Goal: Task Accomplishment & Management: Manage account settings

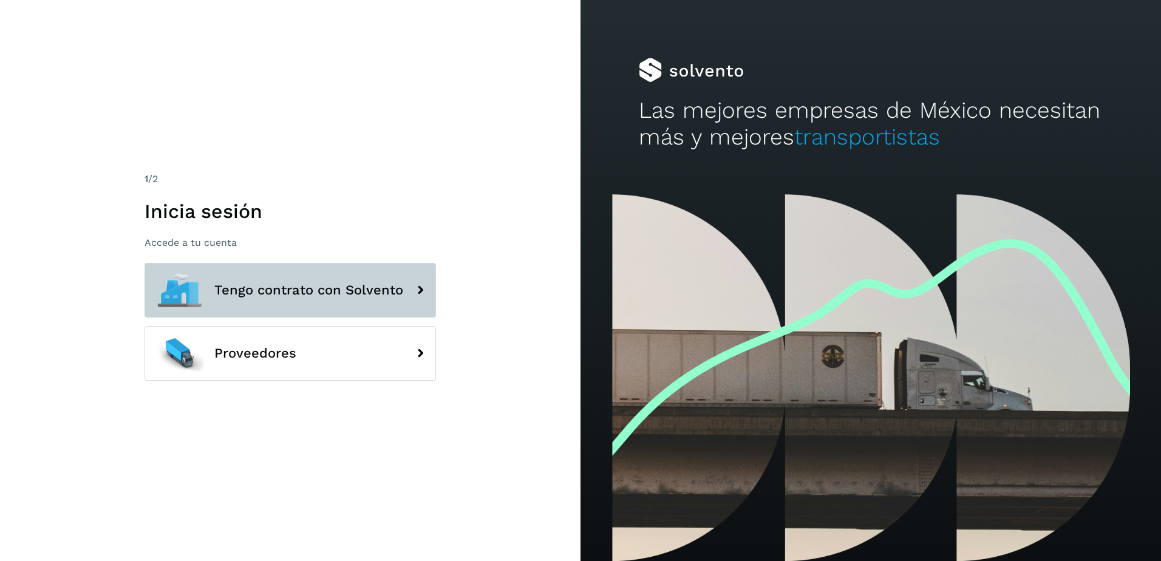
click at [311, 291] on span "Tengo contrato con Solvento" at bounding box center [308, 290] width 189 height 15
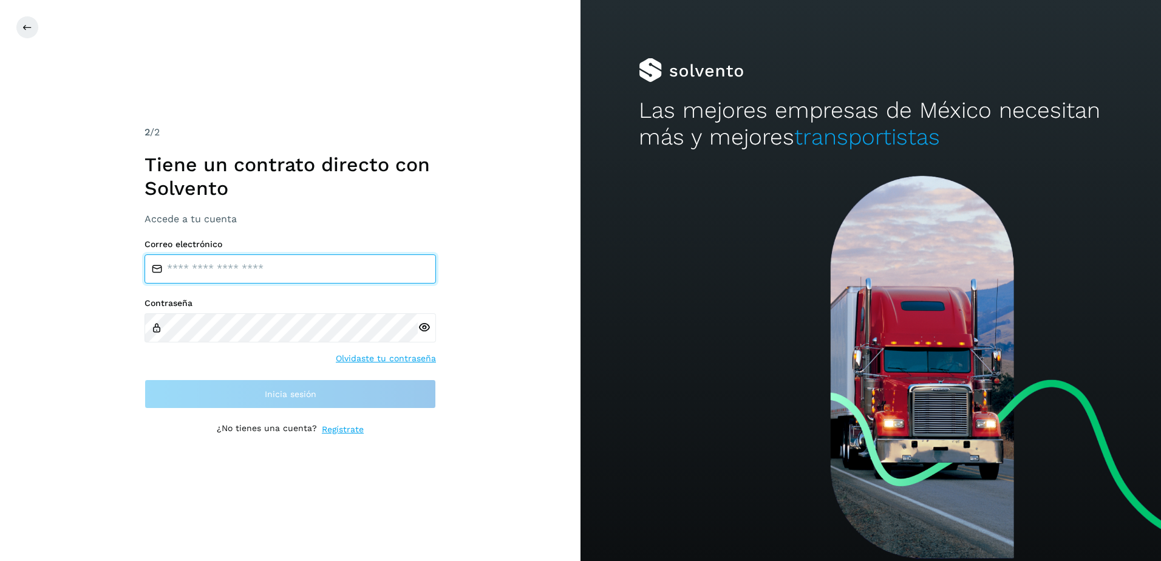
type input "**********"
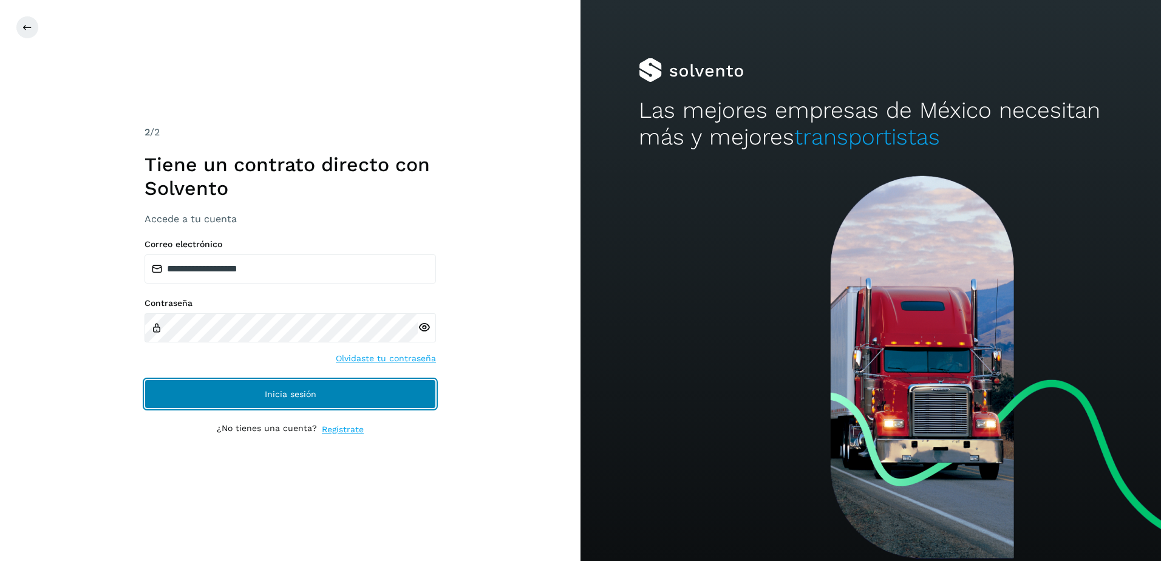
click at [255, 397] on button "Inicia sesión" at bounding box center [289, 393] width 291 height 29
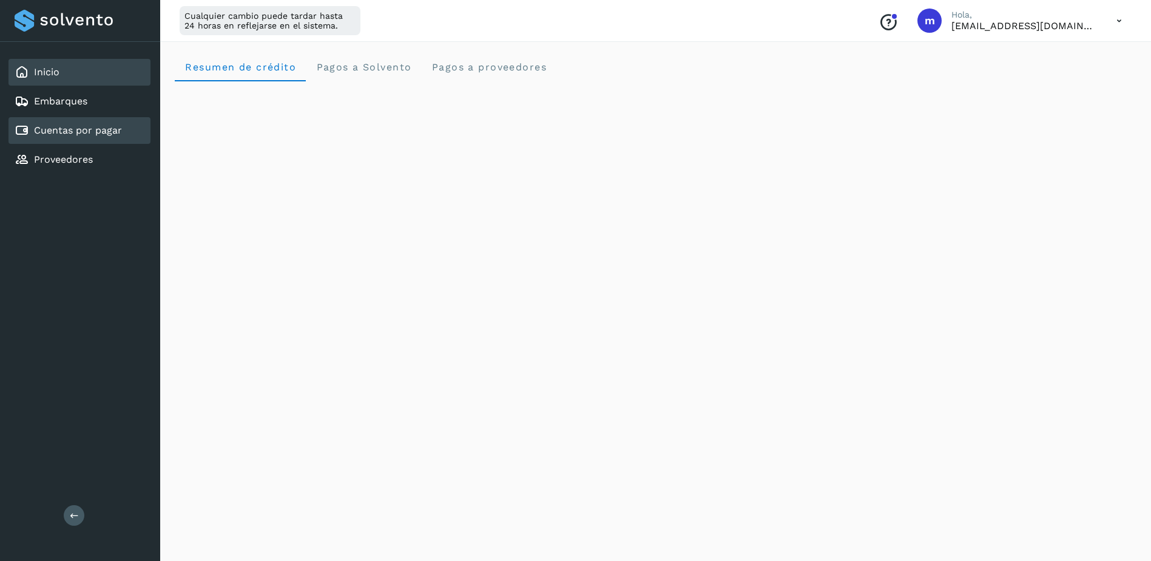
click at [76, 129] on link "Cuentas por pagar" at bounding box center [78, 130] width 88 height 12
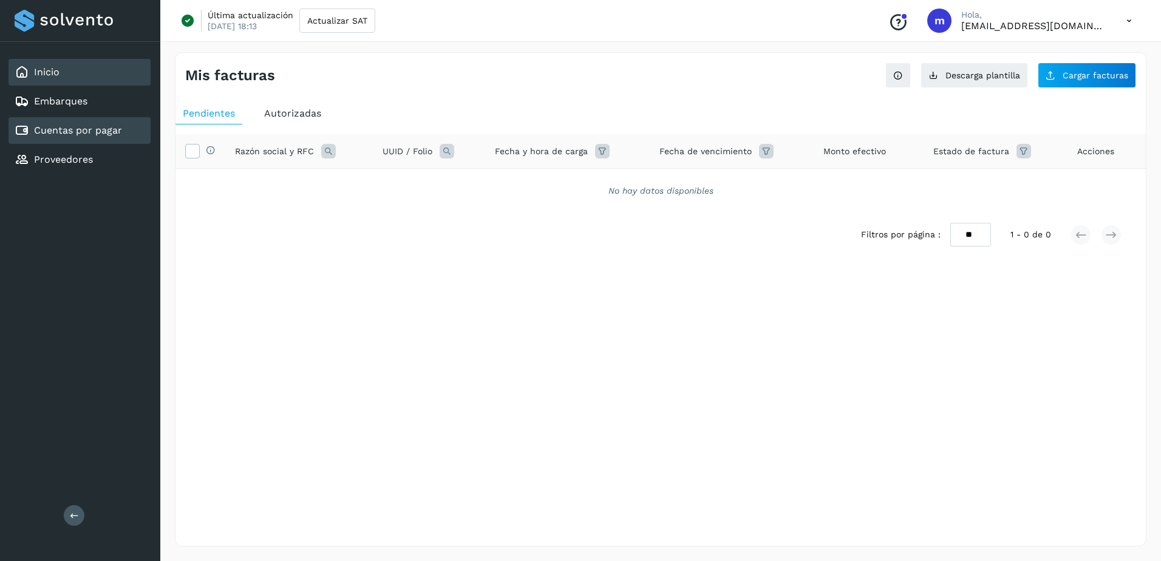
click at [49, 72] on link "Inicio" at bounding box center [46, 72] width 25 height 12
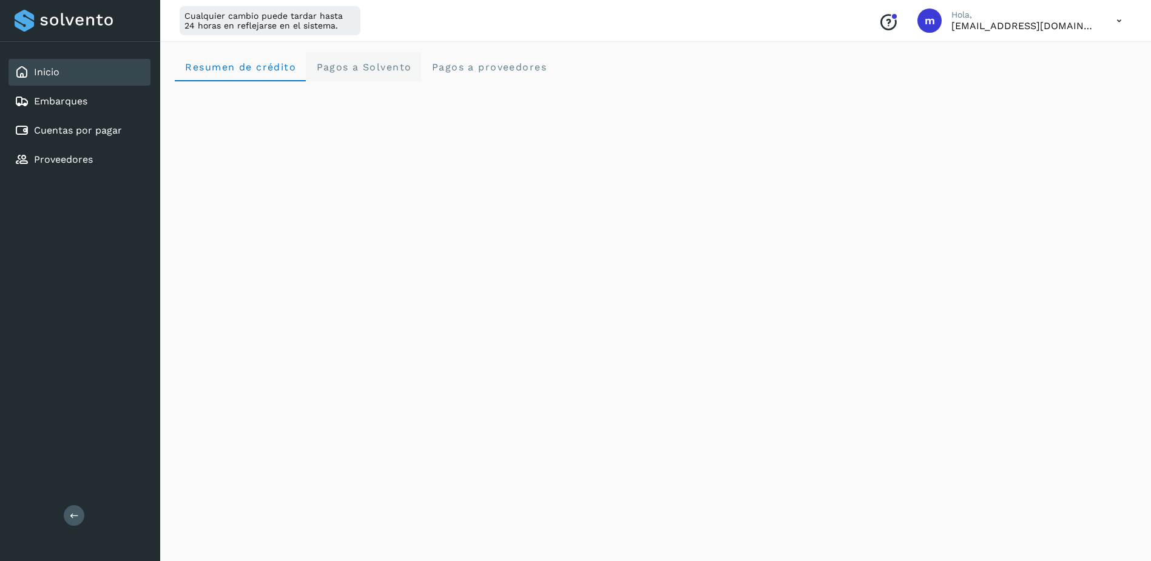
click at [366, 72] on span "Pagos a Solvento" at bounding box center [364, 67] width 96 height 12
